Goal: Check status: Check status

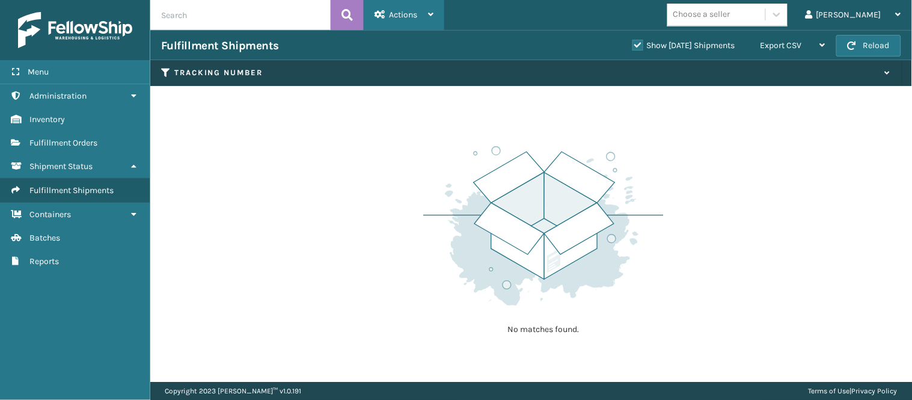
click at [421, 8] on div "Actions" at bounding box center [403, 15] width 59 height 30
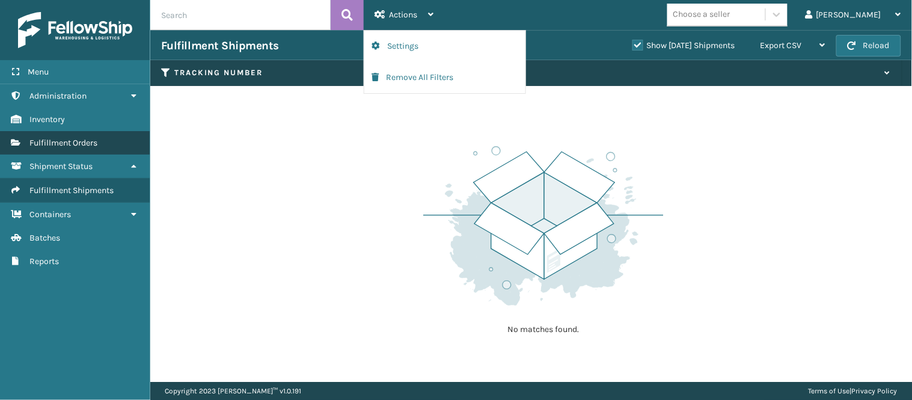
click at [86, 139] on span "Fulfillment Orders" at bounding box center [63, 143] width 68 height 10
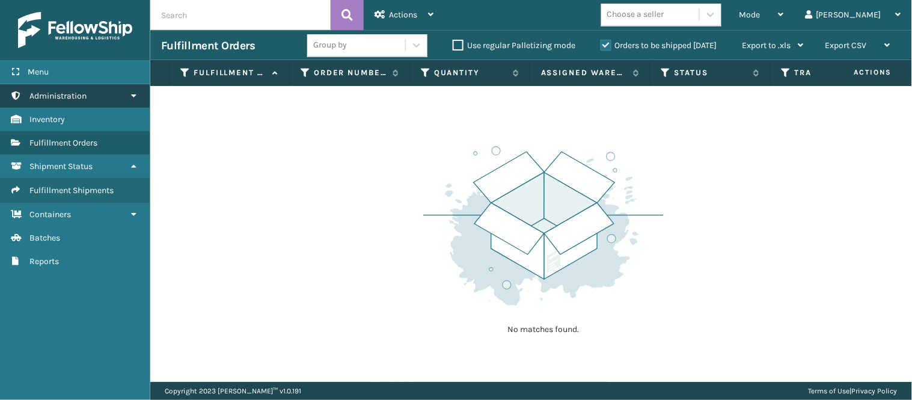
click at [91, 100] on link "Administration" at bounding box center [75, 95] width 150 height 23
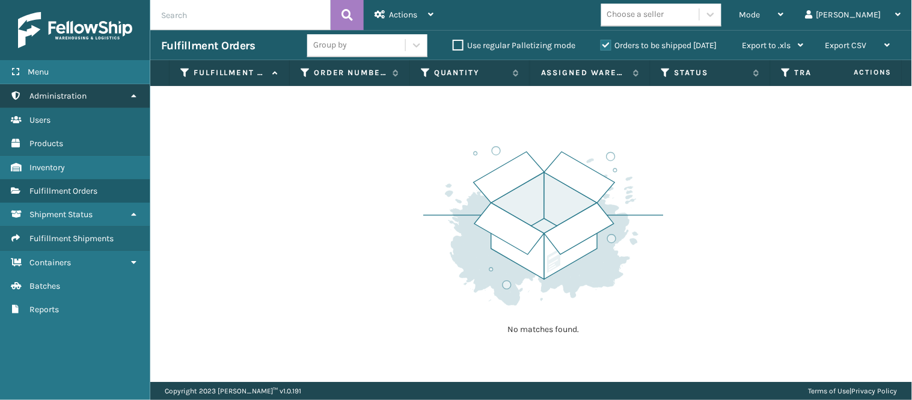
click at [91, 100] on link "Administration" at bounding box center [75, 95] width 150 height 23
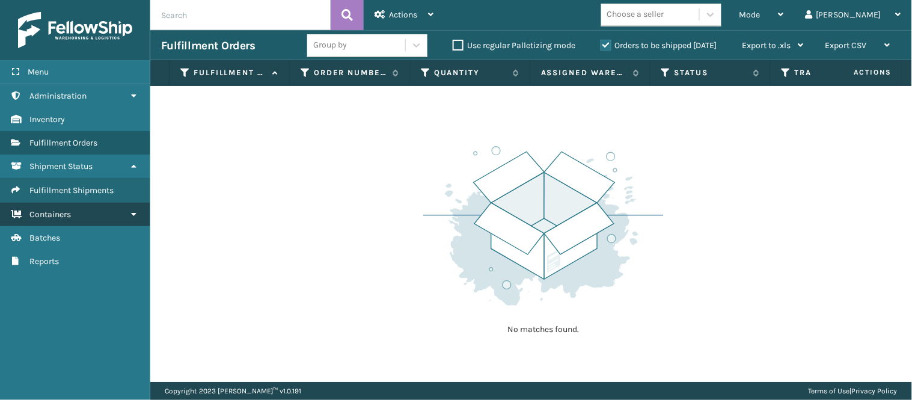
click at [82, 218] on link "Containers" at bounding box center [75, 214] width 150 height 23
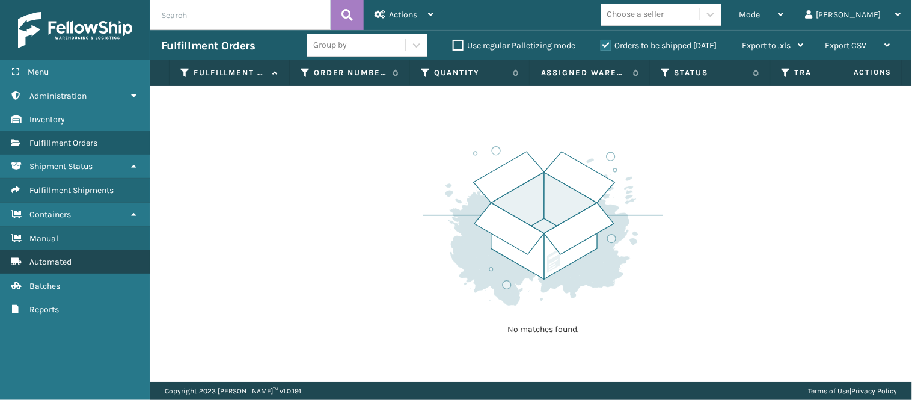
click at [77, 254] on link "Automated" at bounding box center [75, 261] width 150 height 23
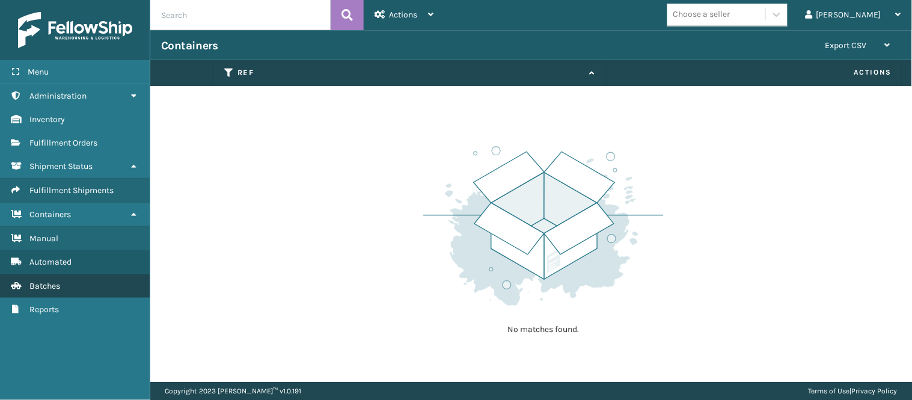
click at [67, 286] on link "Batches" at bounding box center [75, 285] width 150 height 23
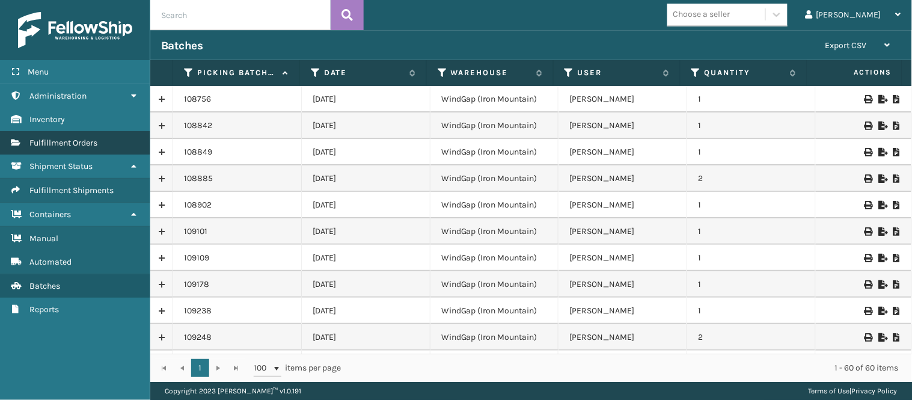
click at [73, 133] on link "Manual Fulfillment Orders" at bounding box center [75, 142] width 150 height 23
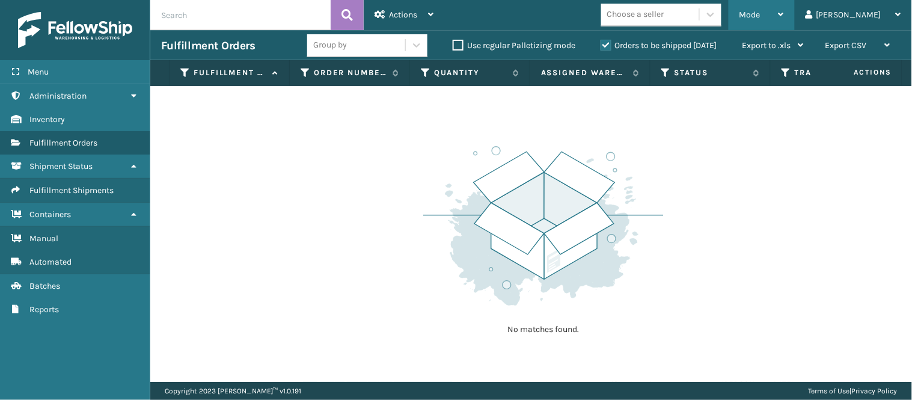
click at [760, 11] on span "Mode" at bounding box center [749, 15] width 21 height 10
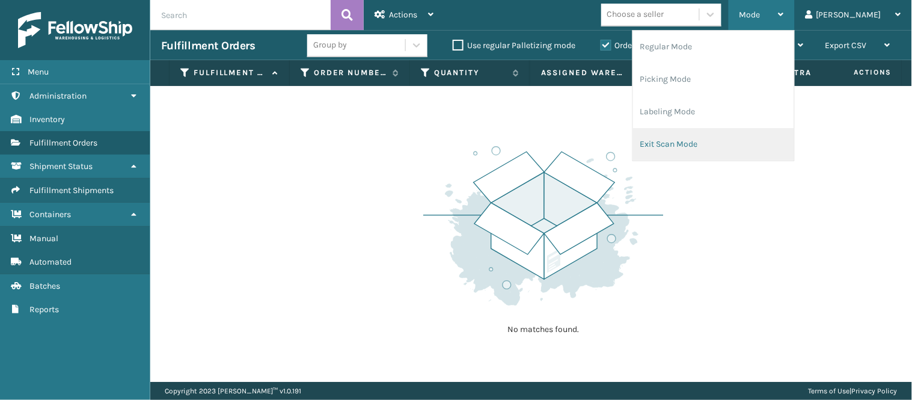
click at [741, 148] on li "Exit Scan Mode" at bounding box center [713, 144] width 161 height 32
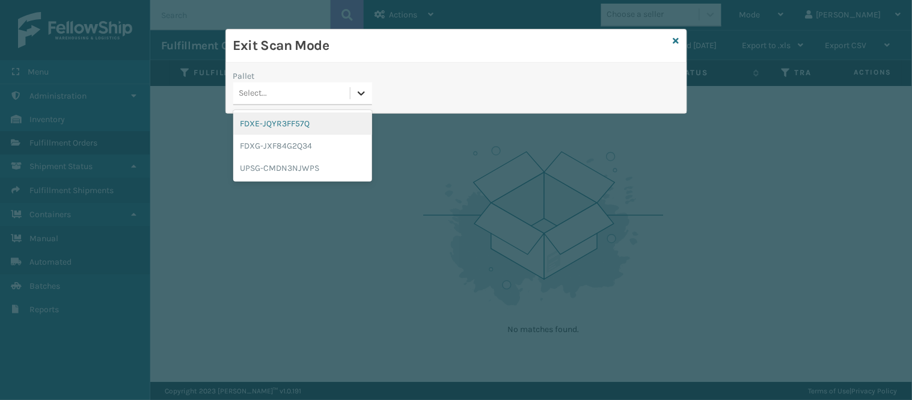
click at [352, 87] on div at bounding box center [361, 93] width 22 height 22
click at [327, 147] on div "FDXG-JXF84G2Q34" at bounding box center [302, 146] width 139 height 22
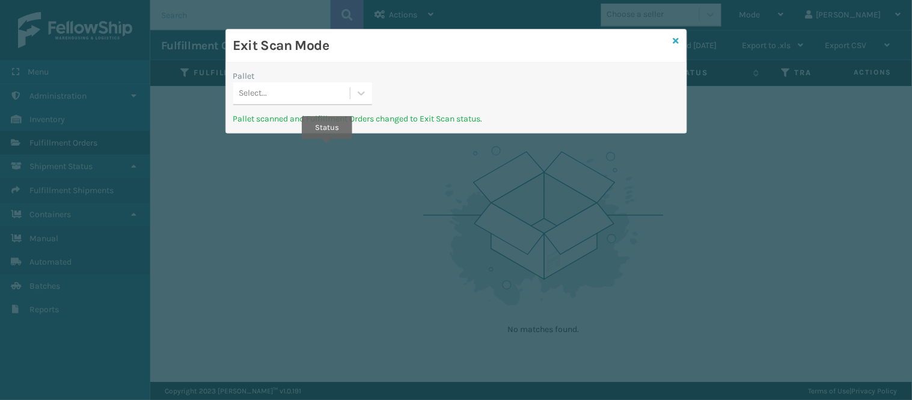
click at [677, 44] on icon at bounding box center [676, 41] width 6 height 8
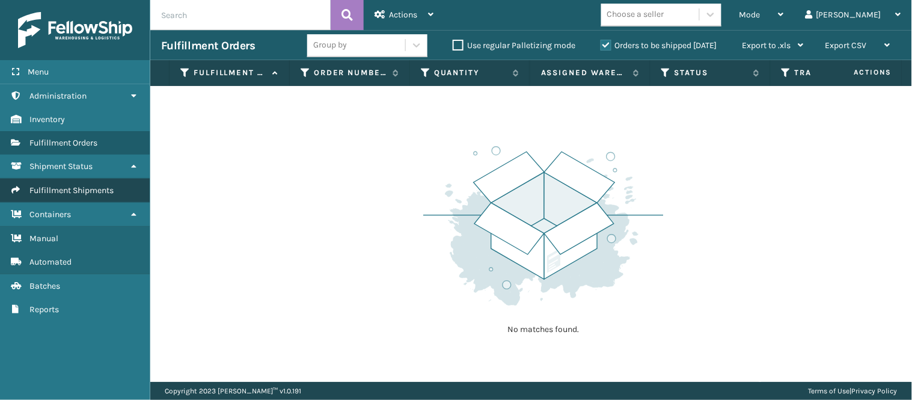
click at [94, 189] on span "Fulfillment Shipments" at bounding box center [71, 190] width 84 height 10
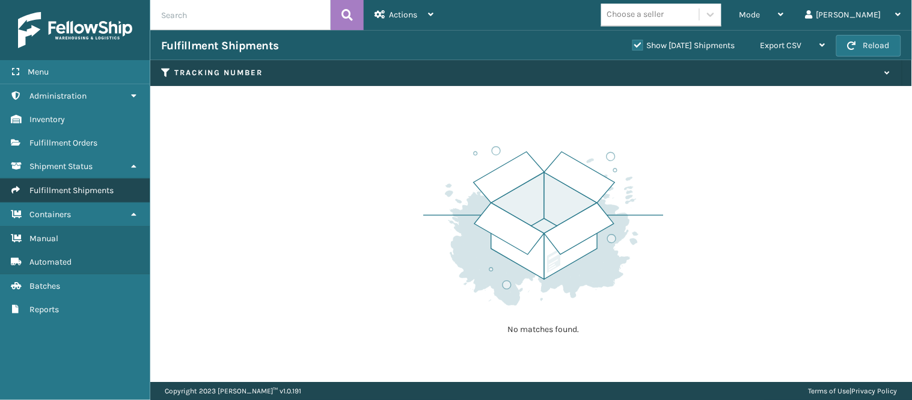
click at [72, 179] on link "Shipment Status Fulfillment Shipments" at bounding box center [75, 190] width 150 height 23
click at [108, 185] on span "Fulfillment Shipments" at bounding box center [71, 190] width 84 height 10
